Goal: Task Accomplishment & Management: Manage account settings

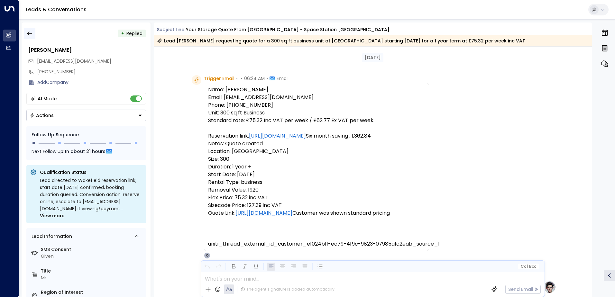
scroll to position [354, 0]
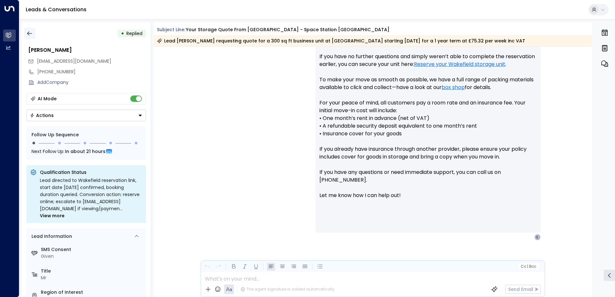
click at [32, 34] on icon "button" at bounding box center [29, 33] width 6 height 6
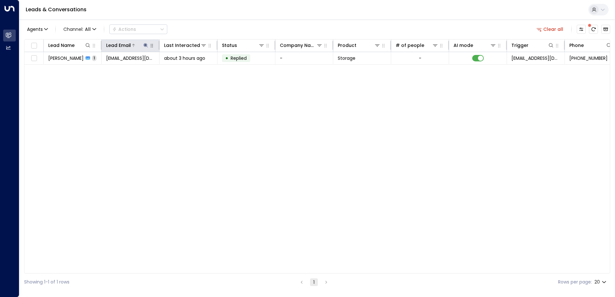
click at [146, 45] on icon at bounding box center [146, 45] width 4 height 4
click at [185, 69] on icon "button" at bounding box center [185, 68] width 5 height 5
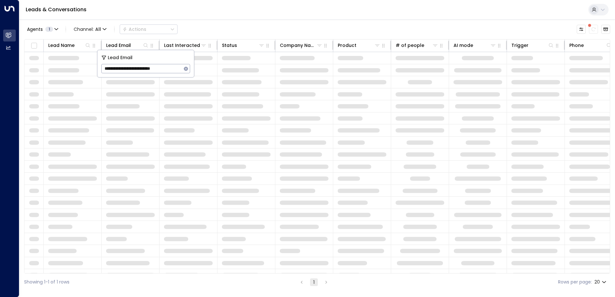
click at [164, 15] on div "Leads & Conversations" at bounding box center [317, 10] width 596 height 20
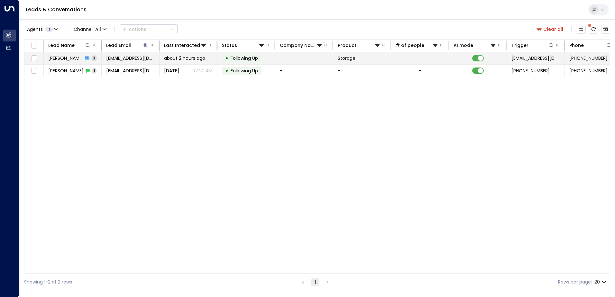
click at [131, 59] on span "[EMAIL_ADDRESS][DOMAIN_NAME]" at bounding box center [130, 58] width 49 height 6
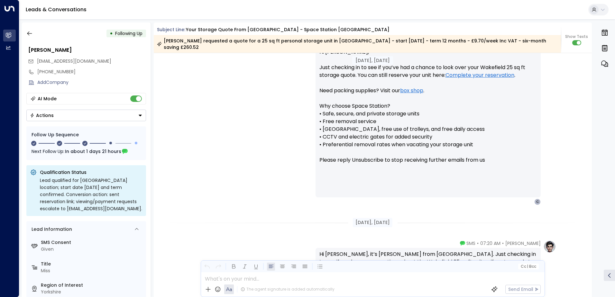
scroll to position [701, 0]
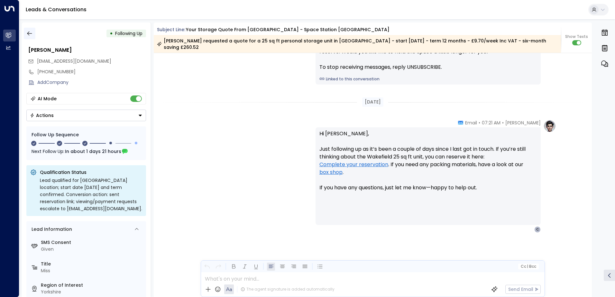
click at [30, 32] on icon "button" at bounding box center [29, 33] width 6 height 6
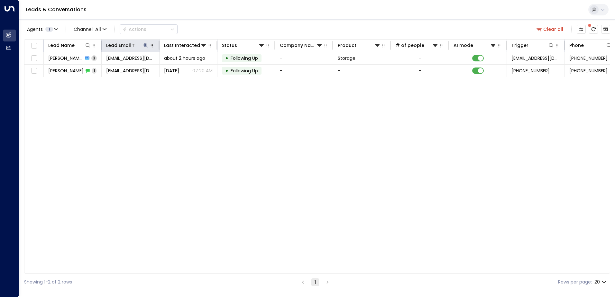
click at [145, 44] on icon at bounding box center [146, 45] width 4 height 4
click at [185, 70] on icon "button" at bounding box center [186, 69] width 4 height 4
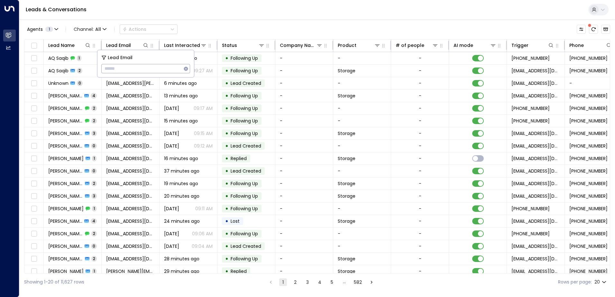
type input "**********"
click at [181, 14] on div "Leads & Conversations" at bounding box center [317, 10] width 596 height 20
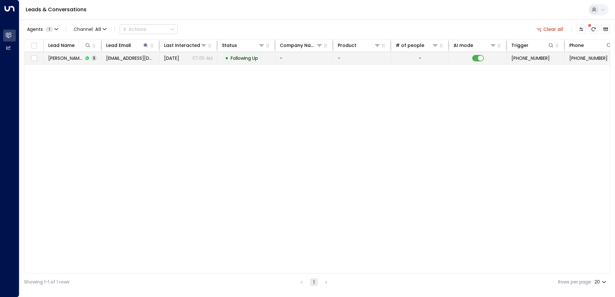
click at [121, 59] on span "[EMAIL_ADDRESS][DOMAIN_NAME]" at bounding box center [130, 58] width 49 height 6
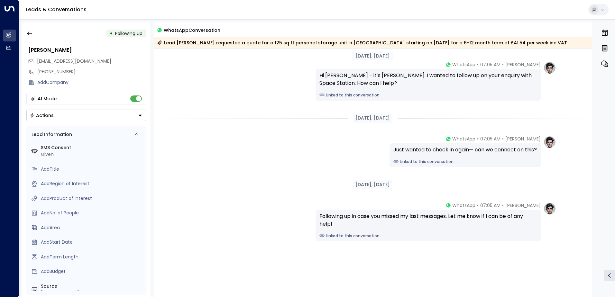
scroll to position [24, 0]
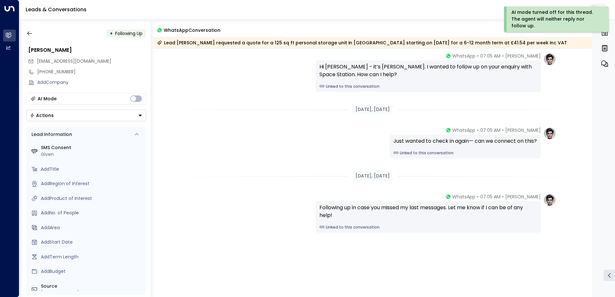
drag, startPoint x: 141, startPoint y: 115, endPoint x: 136, endPoint y: 118, distance: 5.4
click at [141, 115] on icon "Button group with a nested menu" at bounding box center [140, 116] width 3 height 2
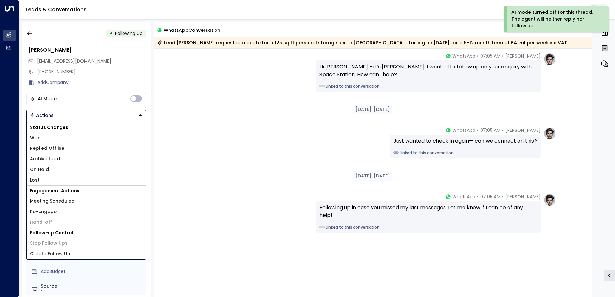
click at [51, 147] on span "Replied Offline" at bounding box center [47, 148] width 34 height 7
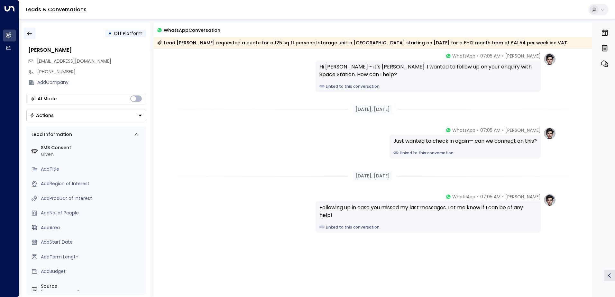
click at [31, 33] on icon "button" at bounding box center [29, 33] width 6 height 6
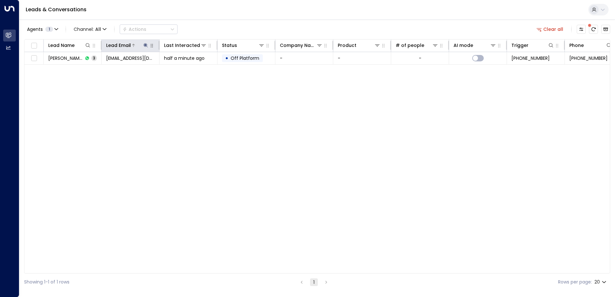
drag, startPoint x: 145, startPoint y: 44, endPoint x: 148, endPoint y: 48, distance: 4.8
click at [145, 44] on icon at bounding box center [145, 45] width 5 height 5
drag, startPoint x: 186, startPoint y: 68, endPoint x: 170, endPoint y: 70, distance: 16.9
click at [187, 68] on icon "button" at bounding box center [185, 68] width 5 height 5
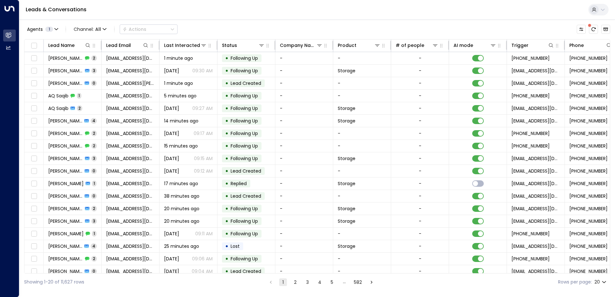
click at [191, 12] on div "Leads & Conversations" at bounding box center [317, 10] width 596 height 20
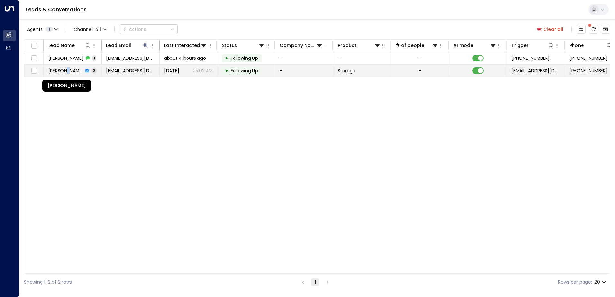
click at [69, 70] on span "[PERSON_NAME]" at bounding box center [65, 71] width 35 height 6
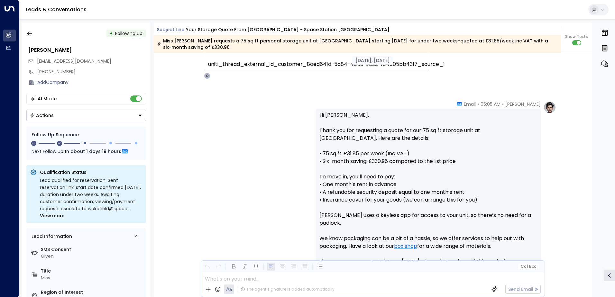
scroll to position [83, 0]
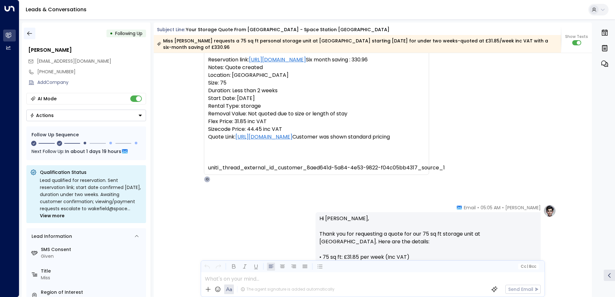
click at [26, 35] on icon "button" at bounding box center [29, 33] width 6 height 6
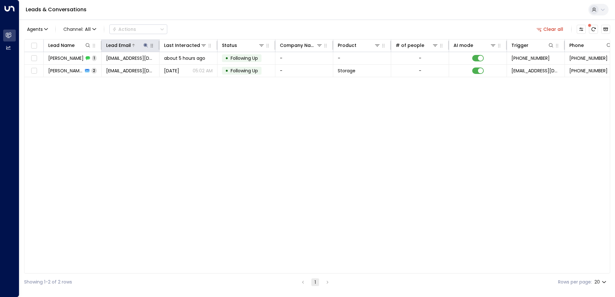
click at [145, 46] on icon at bounding box center [146, 45] width 4 height 4
click at [187, 70] on icon "button" at bounding box center [186, 69] width 4 height 4
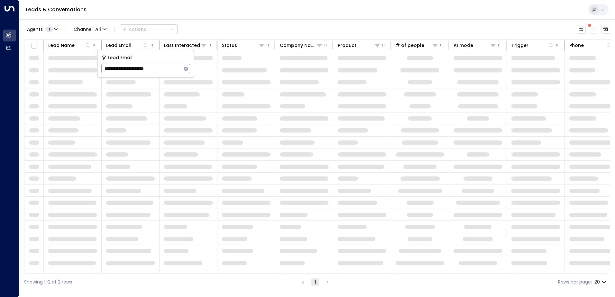
click at [246, 14] on div "Leads & Conversations" at bounding box center [317, 10] width 596 height 20
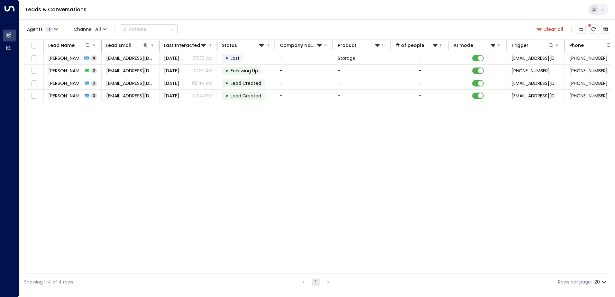
click at [118, 58] on span "[EMAIL_ADDRESS][DOMAIN_NAME]" at bounding box center [130, 58] width 49 height 6
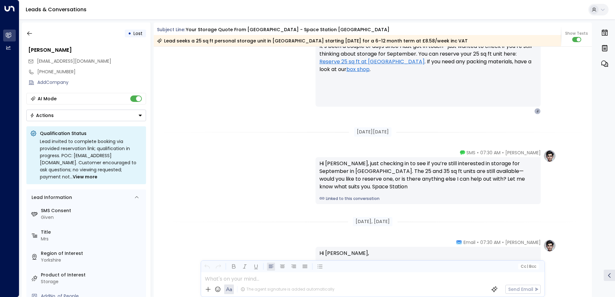
scroll to position [894, 0]
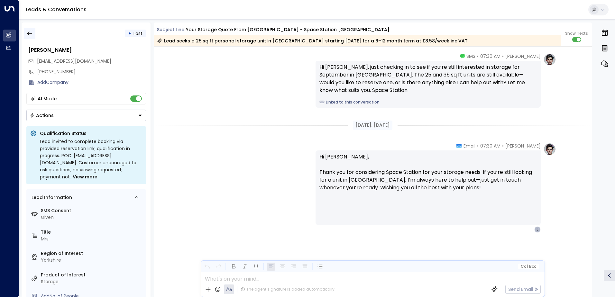
click at [30, 33] on icon "button" at bounding box center [29, 34] width 5 height 4
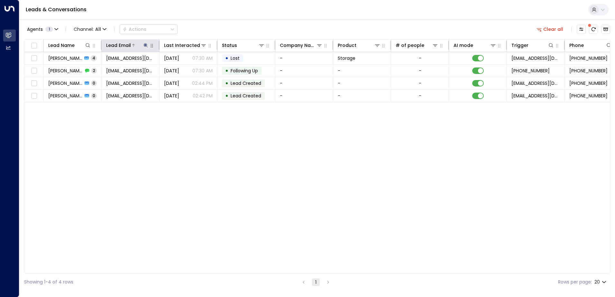
click at [146, 44] on icon at bounding box center [145, 45] width 5 height 5
click at [186, 69] on icon "button" at bounding box center [185, 68] width 5 height 5
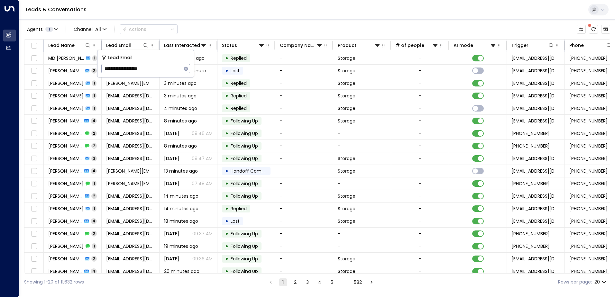
click at [174, 16] on div "Leads & Conversations" at bounding box center [317, 10] width 596 height 20
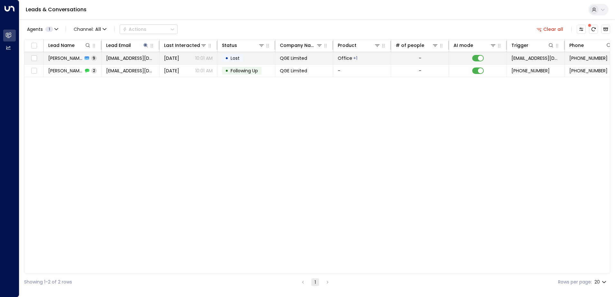
click at [70, 60] on span "[PERSON_NAME]" at bounding box center [65, 58] width 34 height 6
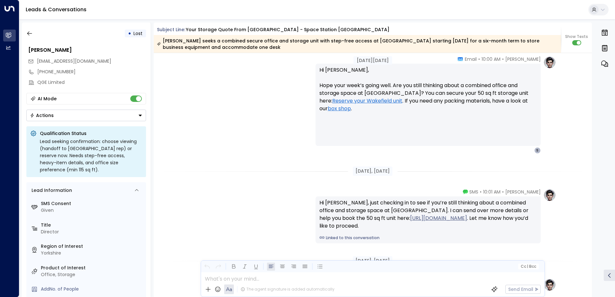
scroll to position [2132, 0]
